Goal: Task Accomplishment & Management: Complete application form

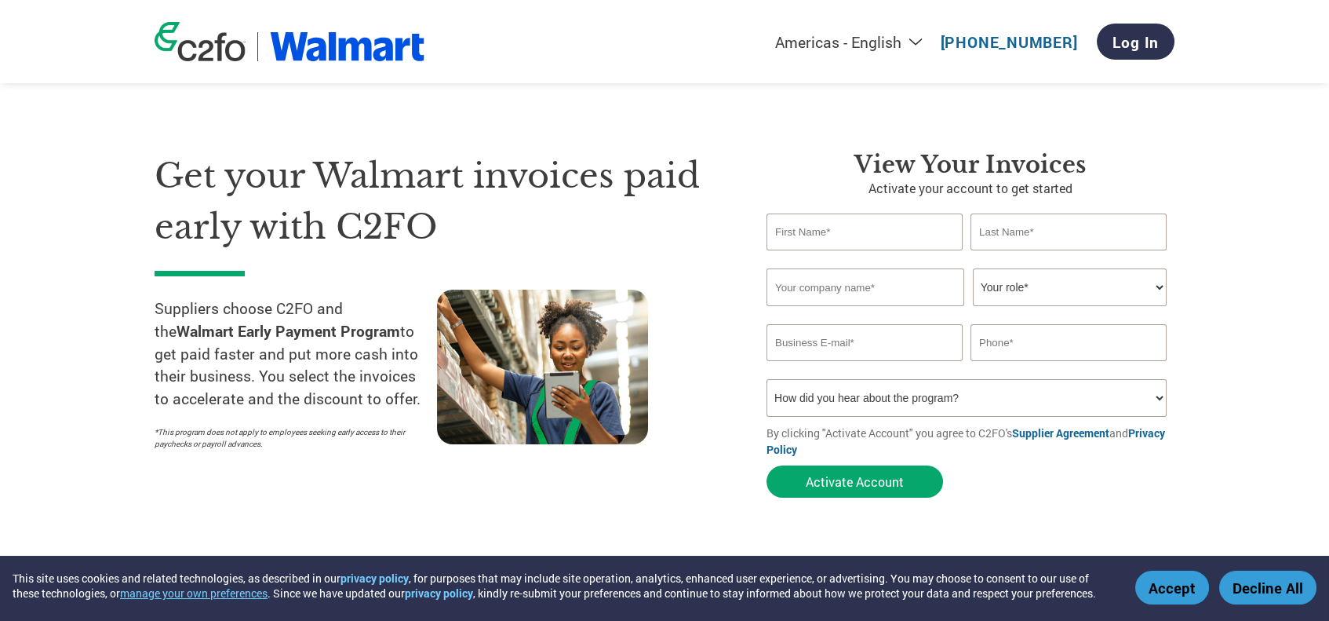
click at [831, 228] on input "text" at bounding box center [865, 231] width 196 height 37
type input "[PERSON_NAME]"
click at [987, 227] on input "text" at bounding box center [1069, 231] width 196 height 37
type input "[PERSON_NAME]"
click at [779, 285] on input "text" at bounding box center [866, 287] width 198 height 38
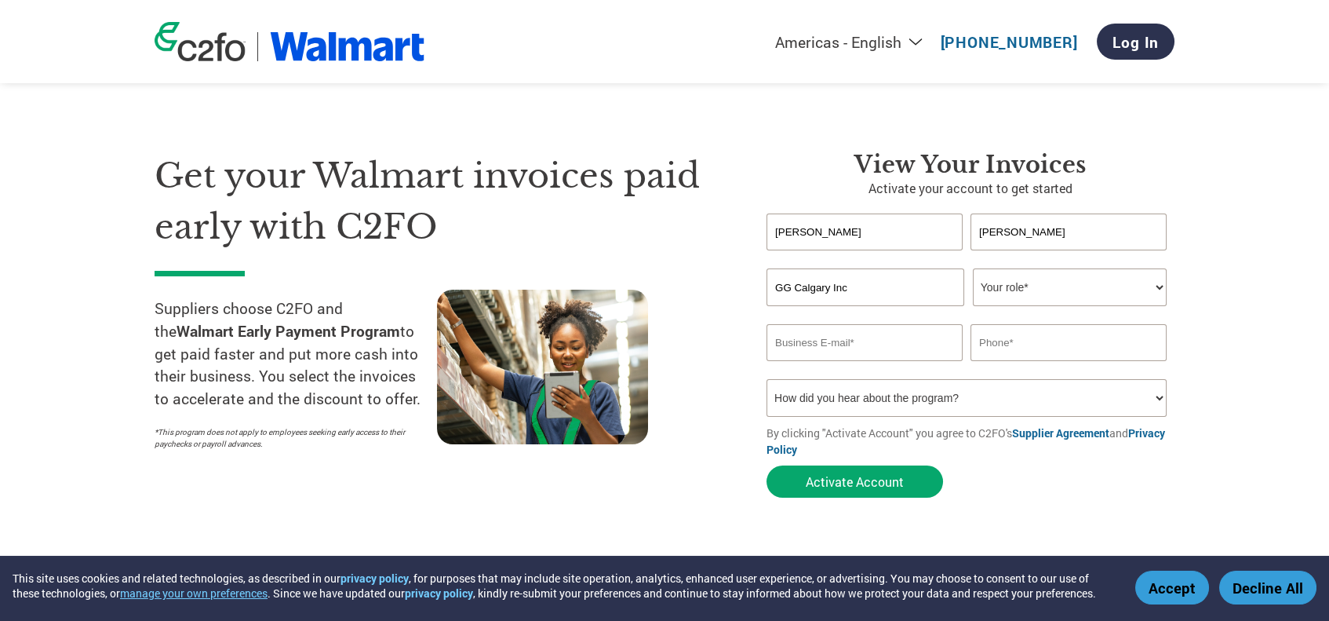
type input "GG Calgary Inc"
click at [1158, 286] on select "Your role* CFO Controller Credit Manager Finance Director Treasurer CEO Preside…" at bounding box center [1070, 287] width 194 height 38
select select "CONTROLLER"
click at [973, 268] on select "Your role* CFO Controller Credit Manager Finance Director Treasurer CEO Preside…" at bounding box center [1070, 287] width 194 height 38
click at [779, 343] on input "email" at bounding box center [865, 342] width 196 height 37
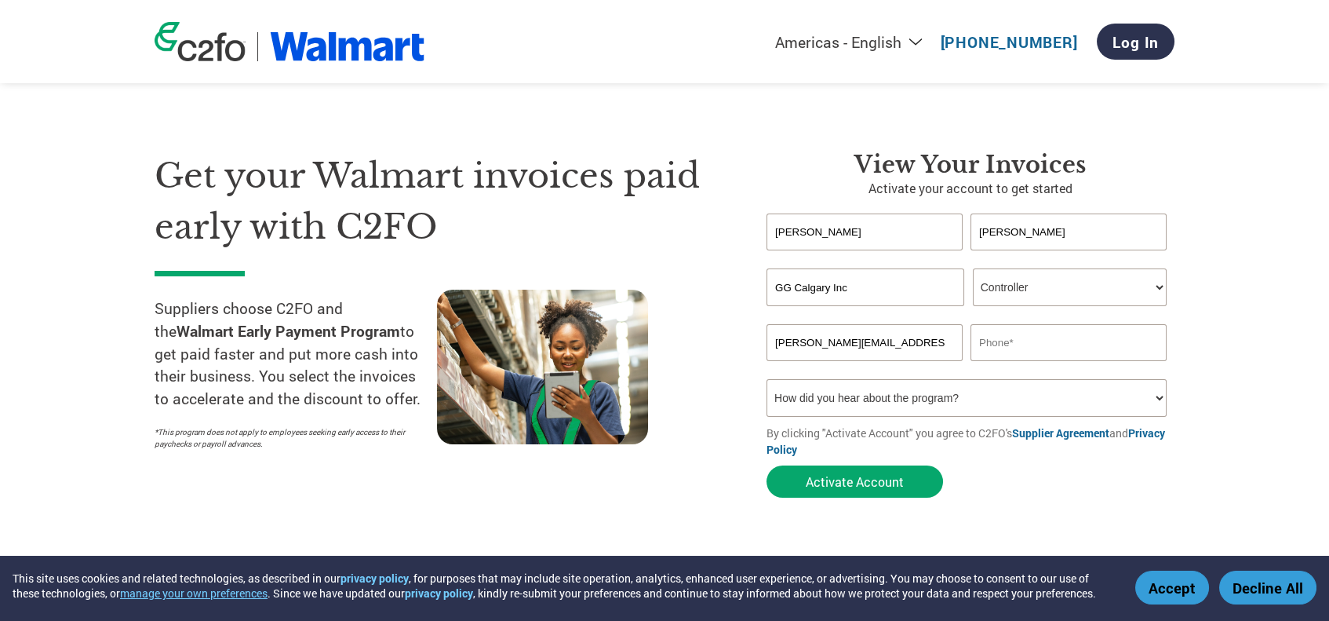
type input "[PERSON_NAME][EMAIL_ADDRESS][DOMAIN_NAME]"
click at [983, 339] on input "text" at bounding box center [1069, 342] width 196 height 37
type input "4034749100"
click at [843, 481] on button "Activate Account" at bounding box center [855, 481] width 177 height 32
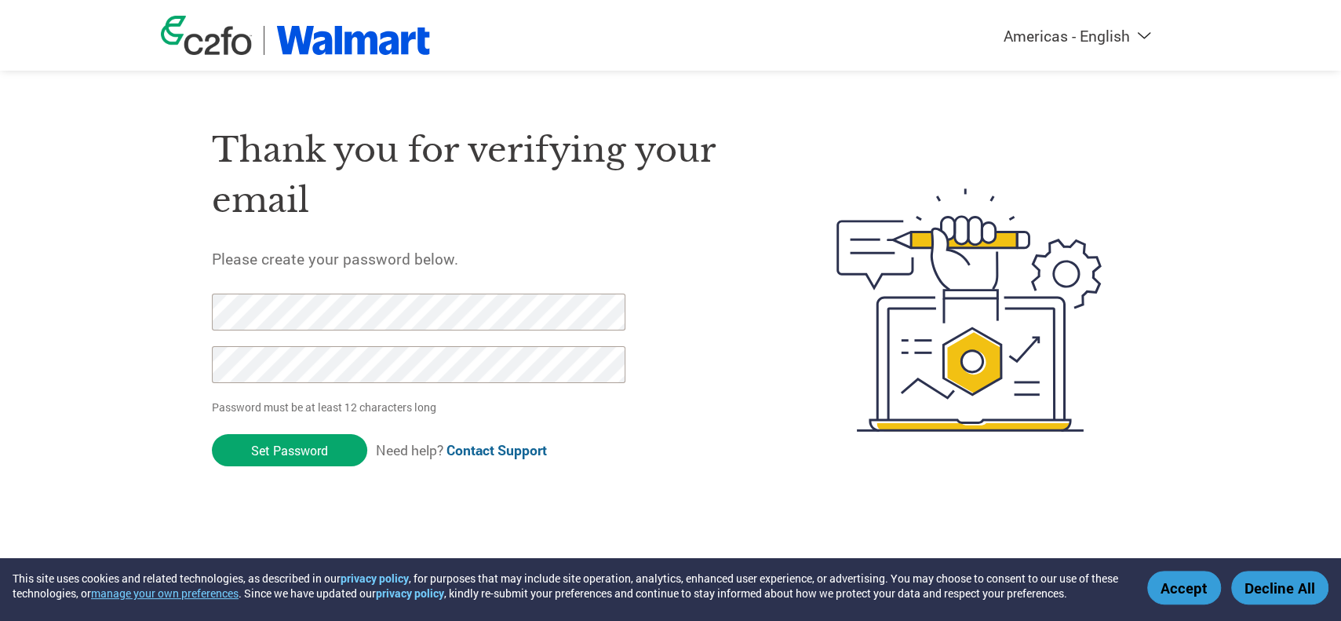
click at [627, 446] on form "Password must be at least 12 characters long Set Password Need help? Contact Su…" at bounding box center [432, 385] width 441 height 182
click at [277, 448] on input "Set Password" at bounding box center [289, 450] width 155 height 32
